Goal: Transaction & Acquisition: Purchase product/service

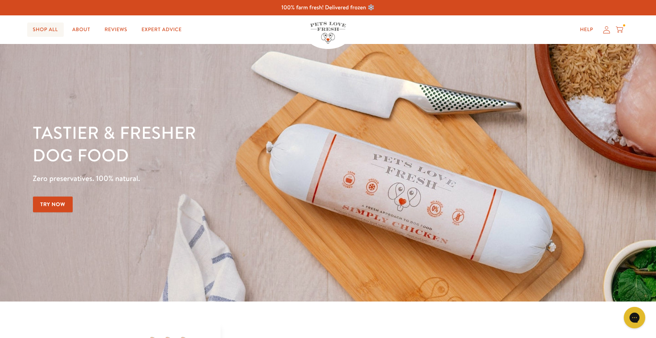
click at [53, 25] on link "Shop All" at bounding box center [45, 30] width 36 height 14
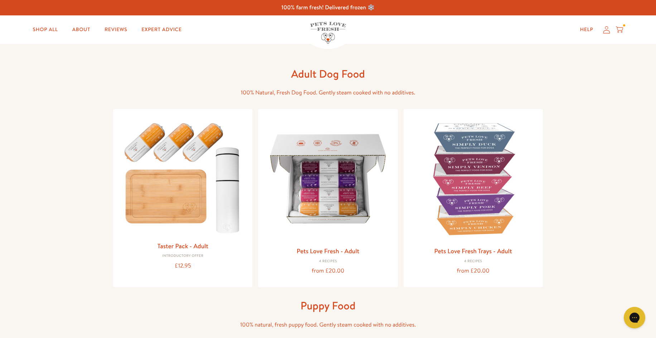
click at [620, 29] on icon at bounding box center [618, 30] width 7 height 8
click at [184, 172] on img at bounding box center [183, 175] width 128 height 123
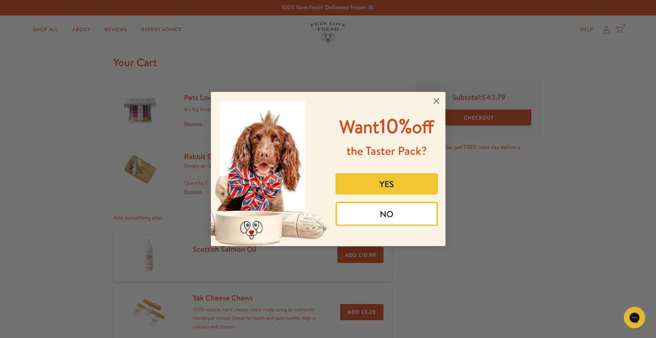
click at [439, 99] on circle "Close dialog" at bounding box center [436, 101] width 12 height 12
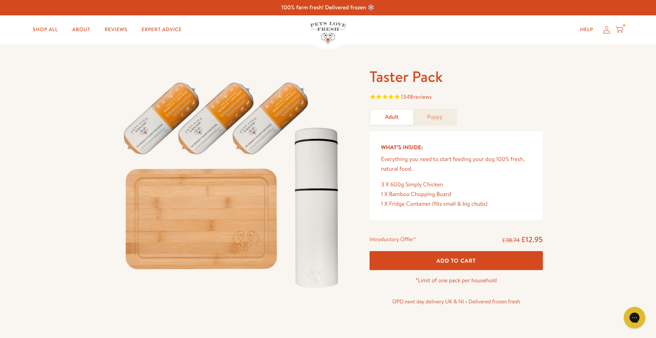
click at [456, 260] on span "Add To Cart" at bounding box center [455, 261] width 39 height 8
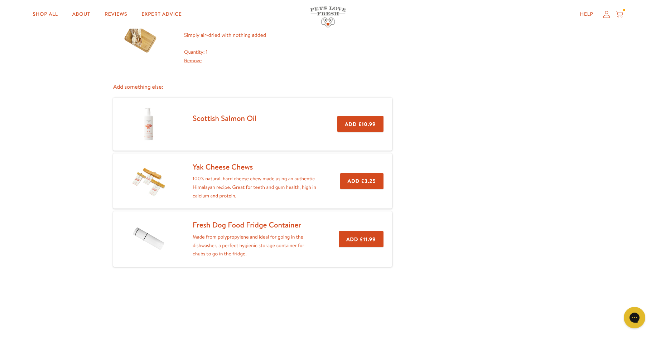
scroll to position [286, 0]
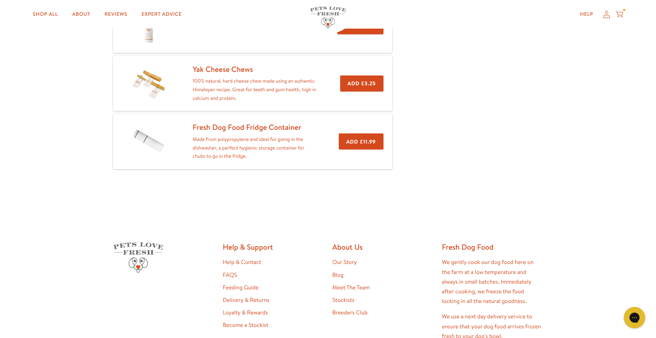
click at [357, 82] on button "Add £3.25" at bounding box center [361, 84] width 43 height 16
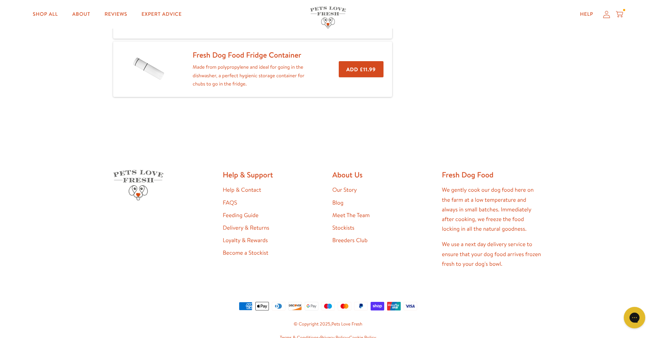
scroll to position [365, 0]
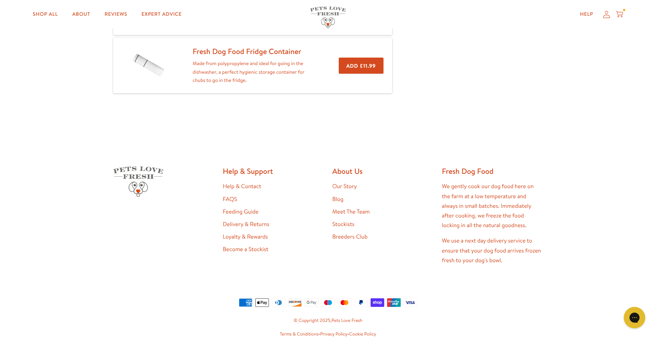
click at [365, 64] on button "Add £11.99" at bounding box center [361, 66] width 44 height 16
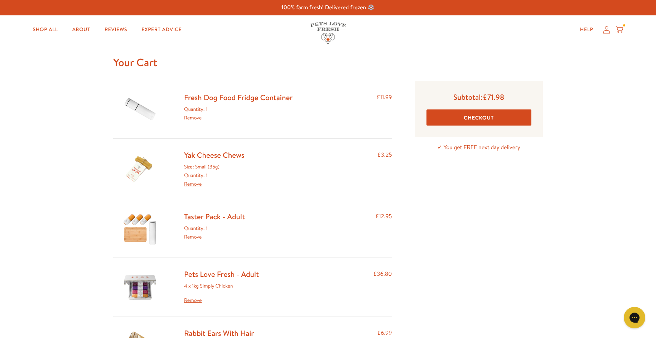
scroll to position [107, 0]
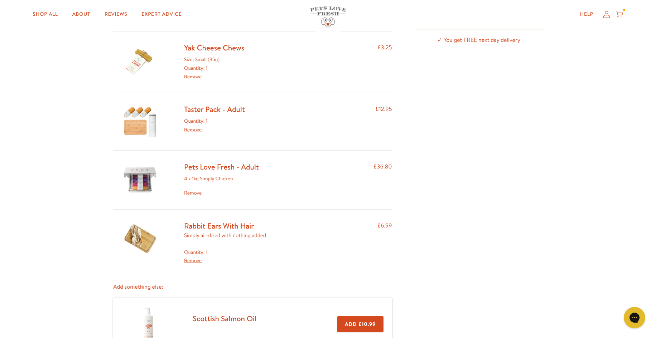
click at [238, 165] on link "Pets Love Fresh - Adult" at bounding box center [221, 167] width 75 height 10
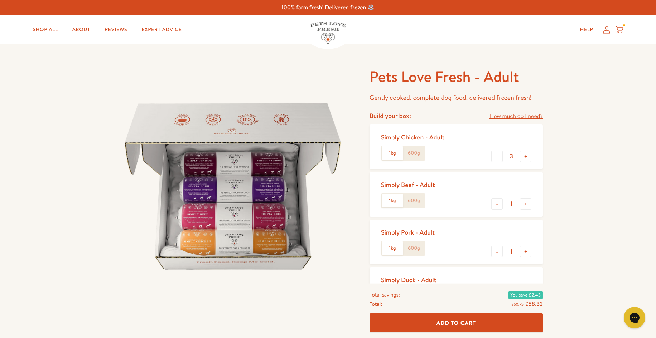
click at [619, 26] on icon at bounding box center [618, 30] width 7 height 8
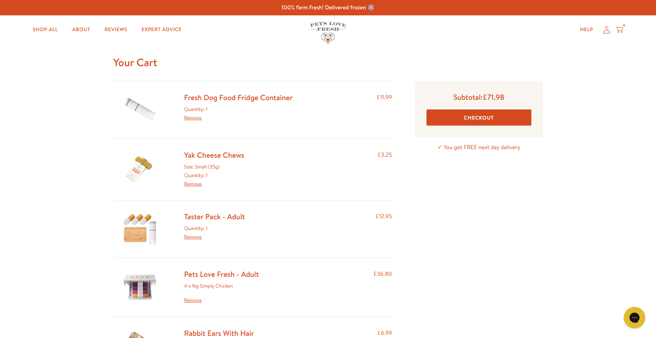
click at [468, 115] on button "Checkout" at bounding box center [478, 117] width 105 height 16
click at [227, 155] on link "Yak Cheese Chews" at bounding box center [214, 155] width 60 height 10
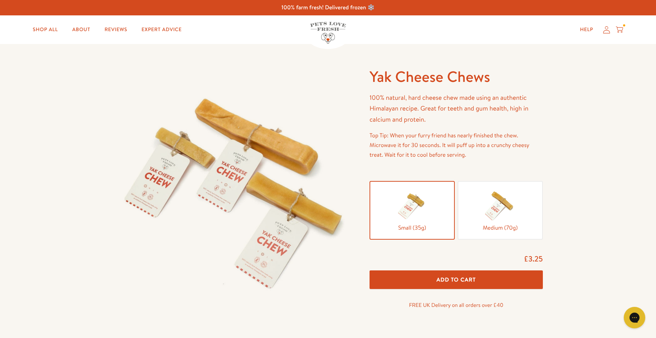
drag, startPoint x: 466, startPoint y: 279, endPoint x: 511, endPoint y: 271, distance: 45.5
click at [466, 279] on span "Add To Cart" at bounding box center [455, 280] width 39 height 8
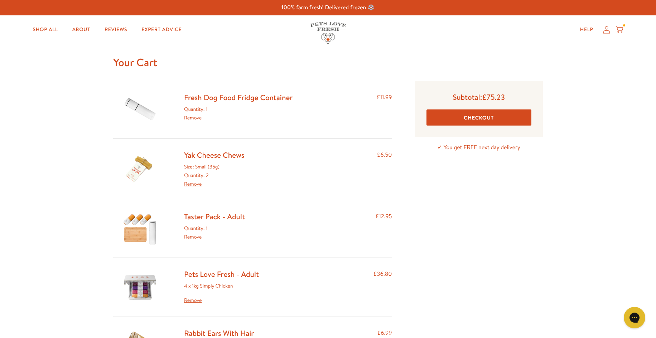
click at [198, 117] on link "Remove" at bounding box center [193, 117] width 18 height 7
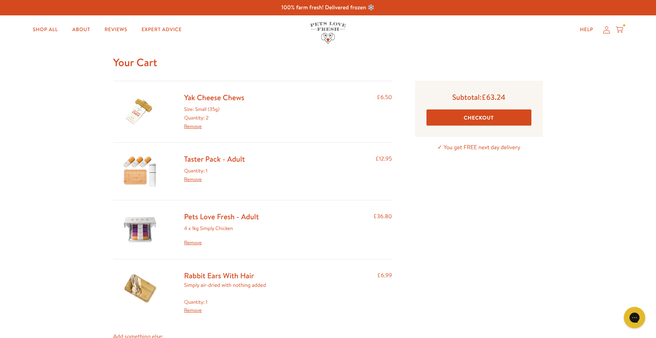
click at [211, 158] on link "Taster Pack - Adult" at bounding box center [214, 159] width 61 height 10
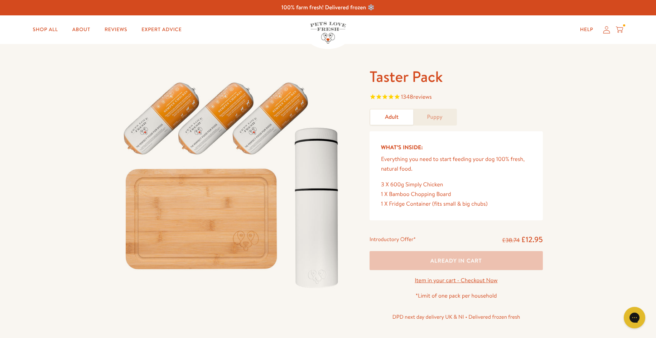
click at [615, 30] on div "Help My account Cart" at bounding box center [599, 30] width 53 height 14
click at [620, 32] on icon at bounding box center [618, 30] width 7 height 8
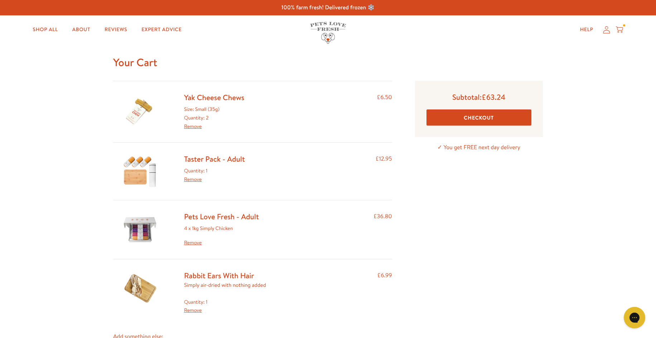
click at [501, 116] on button "Checkout" at bounding box center [478, 117] width 105 height 16
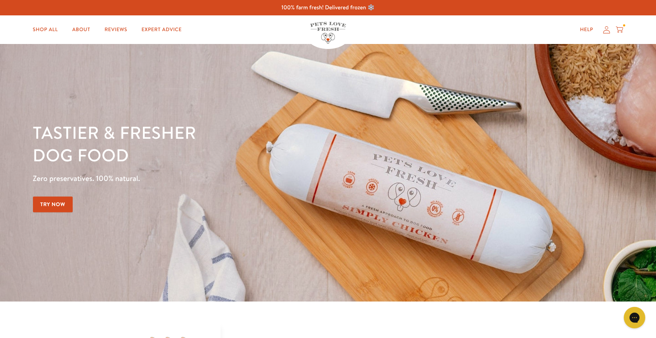
click at [619, 28] on icon at bounding box center [618, 30] width 7 height 8
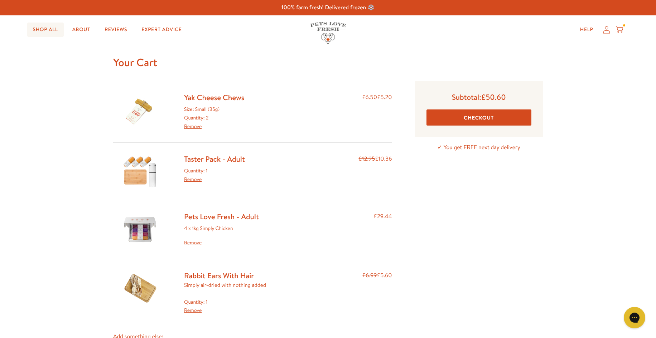
click at [51, 29] on link "Shop All" at bounding box center [45, 30] width 36 height 14
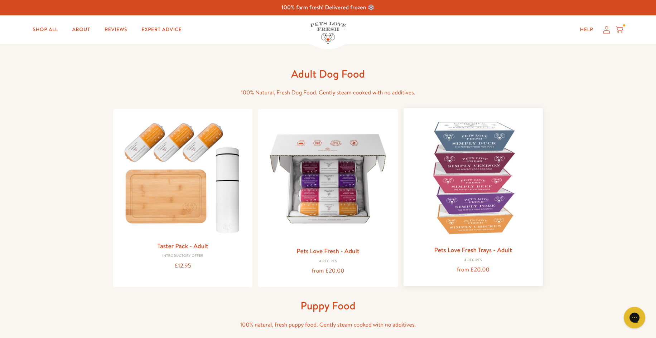
scroll to position [72, 0]
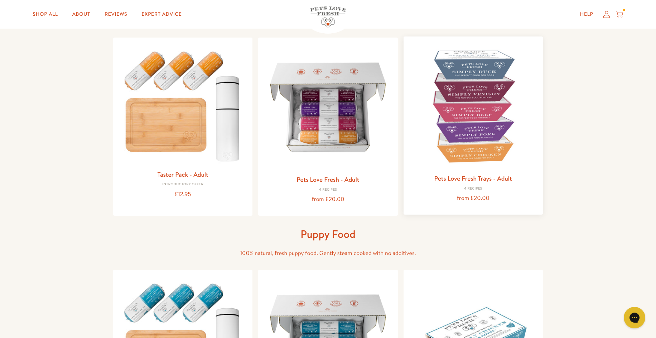
click at [481, 111] on img at bounding box center [473, 106] width 128 height 128
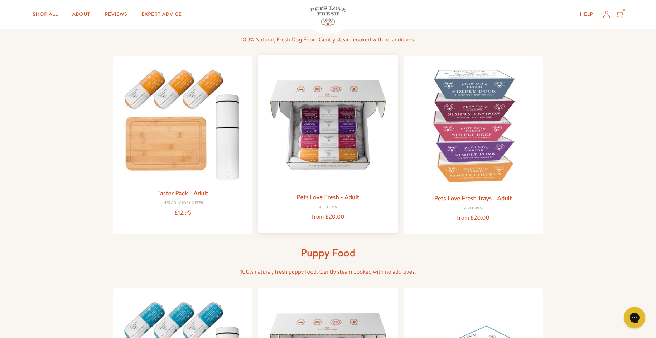
scroll to position [36, 0]
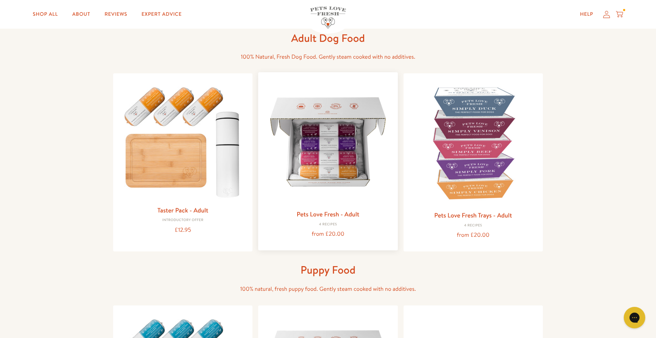
click at [328, 128] on img at bounding box center [328, 142] width 128 height 128
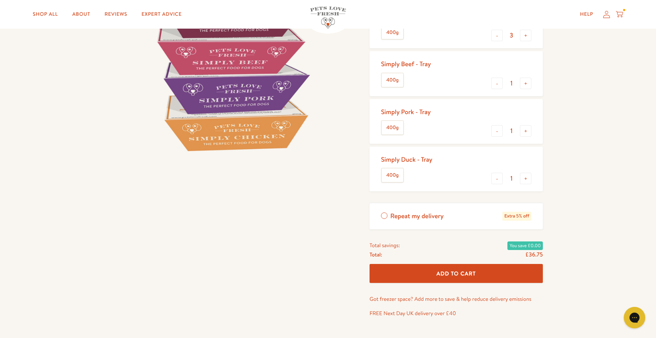
scroll to position [72, 0]
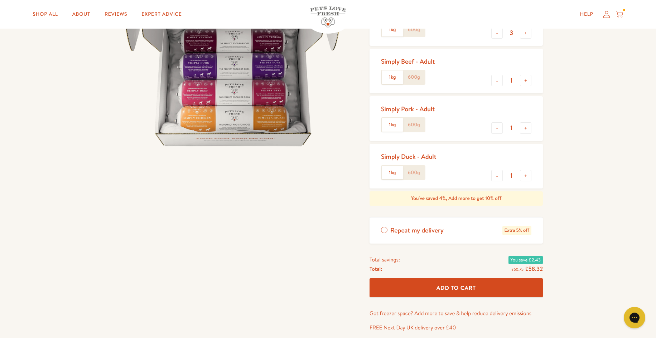
scroll to position [179, 0]
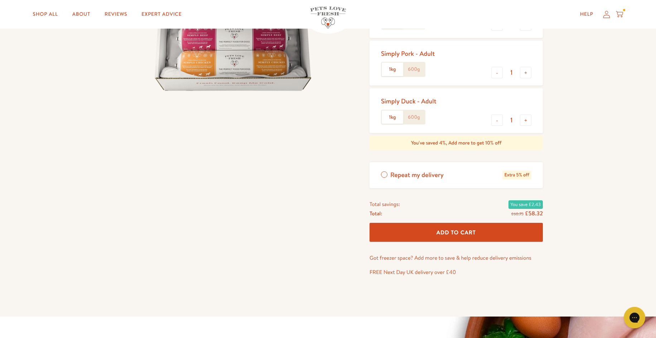
click at [453, 232] on span "Add To Cart" at bounding box center [455, 233] width 39 height 8
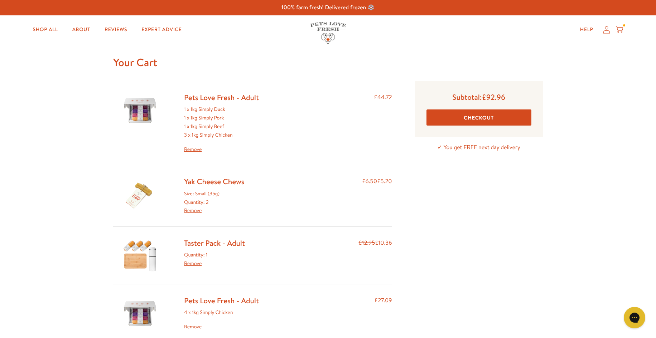
click at [228, 96] on link "Pets Love Fresh - Adult" at bounding box center [221, 97] width 75 height 10
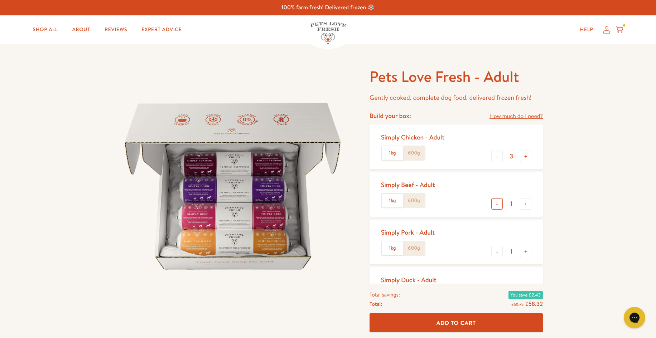
click at [499, 203] on button "-" at bounding box center [496, 203] width 11 height 11
type input "0"
click at [501, 250] on button "-" at bounding box center [496, 251] width 11 height 11
type input "0"
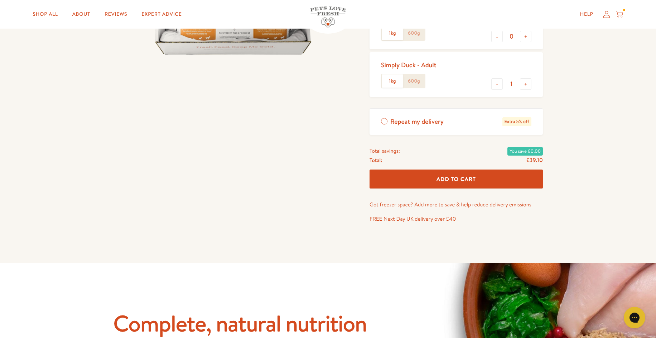
scroll to position [179, 0]
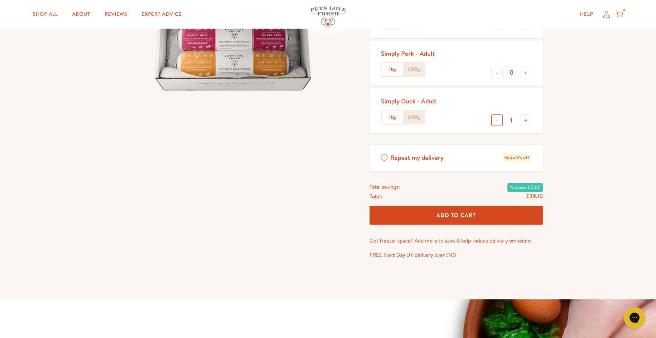
click at [499, 117] on button "-" at bounding box center [496, 120] width 11 height 11
type input "0"
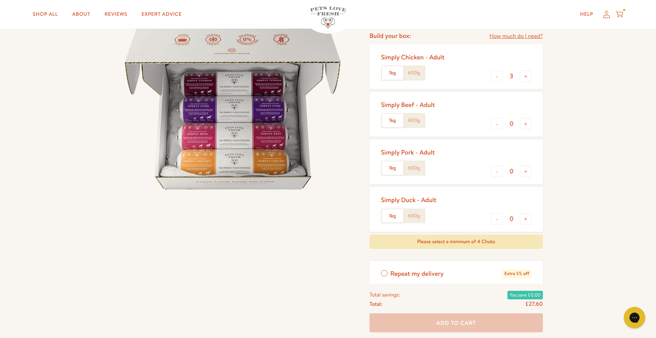
scroll to position [72, 0]
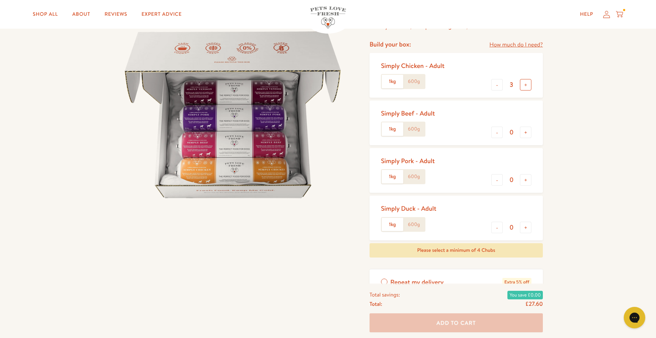
click at [529, 86] on button "+" at bounding box center [525, 84] width 11 height 11
type input "4"
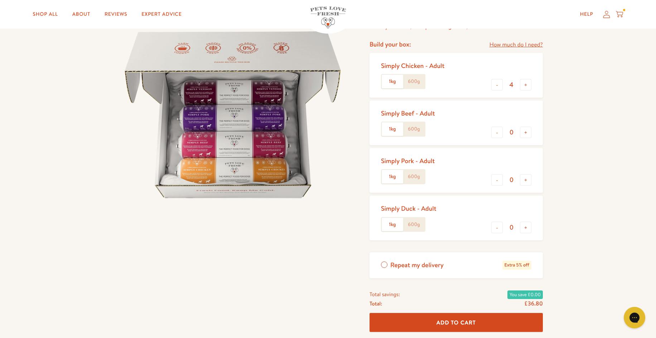
click at [458, 321] on span "Add To Cart" at bounding box center [455, 323] width 39 height 8
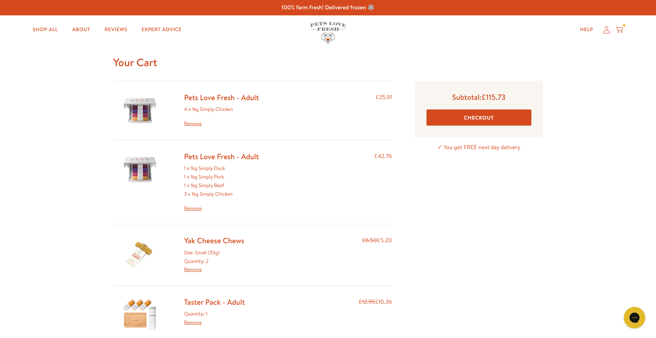
click at [194, 206] on link "Remove" at bounding box center [221, 208] width 75 height 9
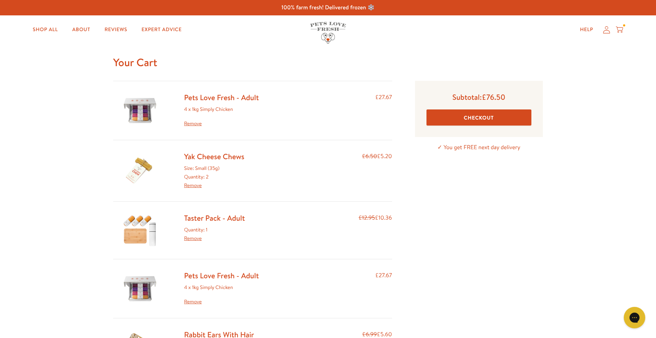
click at [476, 115] on button "Checkout" at bounding box center [478, 117] width 105 height 16
